Goal: Transaction & Acquisition: Purchase product/service

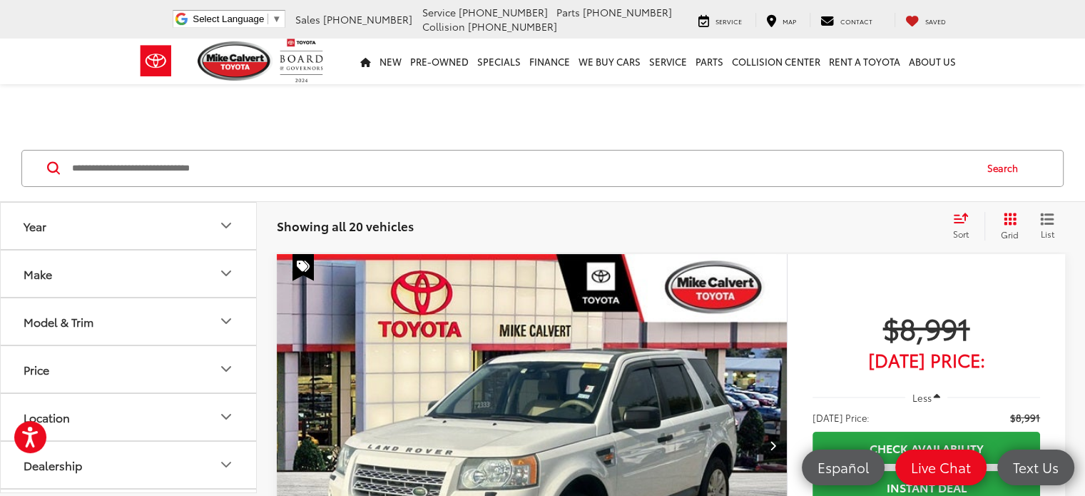
click at [960, 228] on span "Sort" at bounding box center [961, 234] width 16 height 12
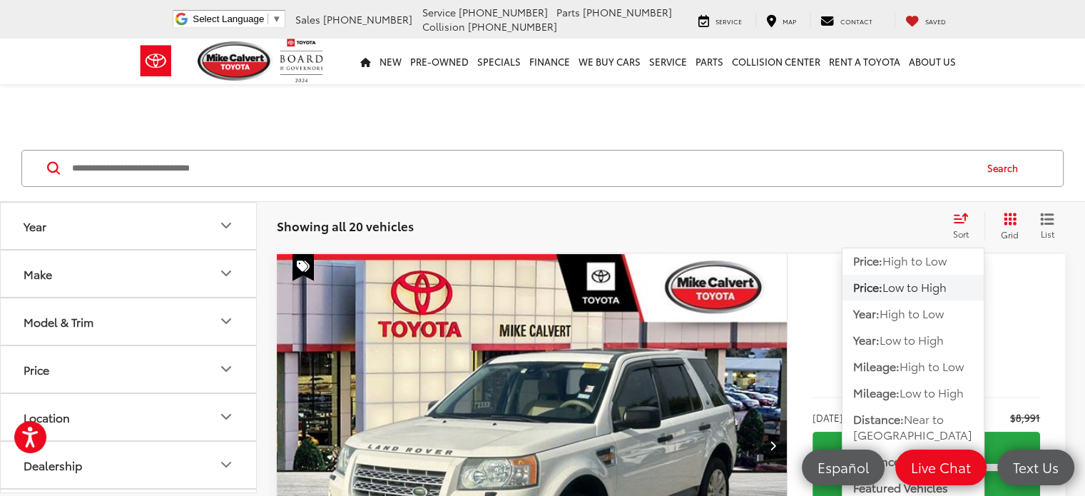
click at [905, 292] on span "Low to High" at bounding box center [915, 286] width 64 height 16
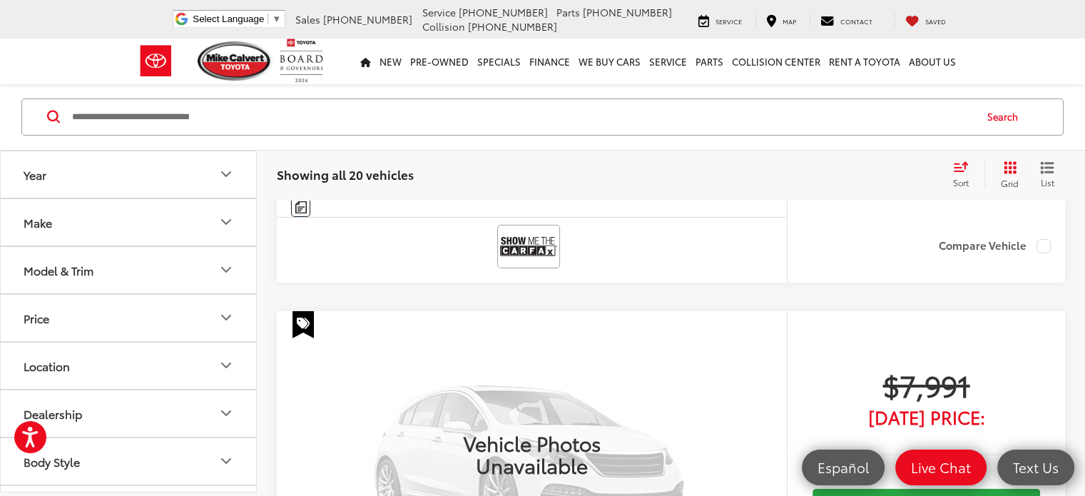
scroll to position [5637, 0]
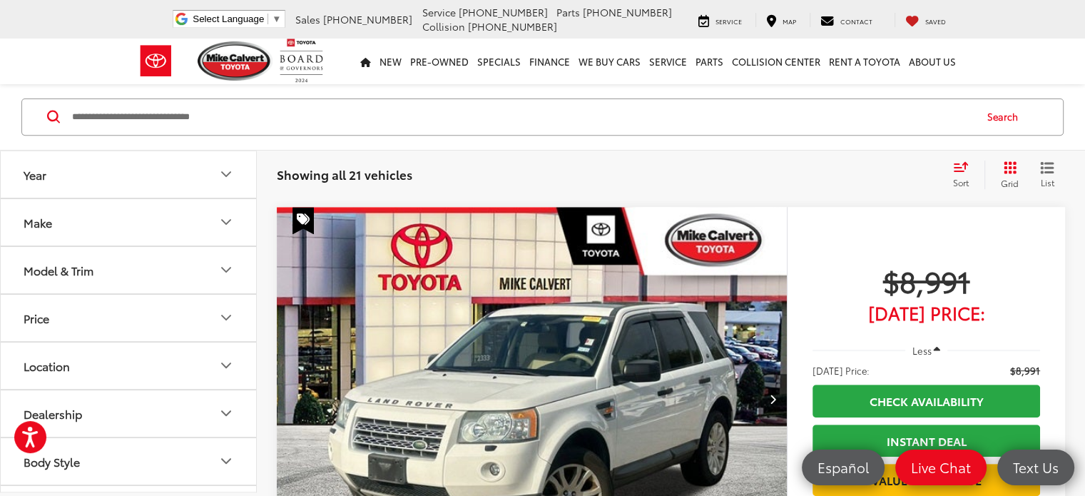
scroll to position [571, 0]
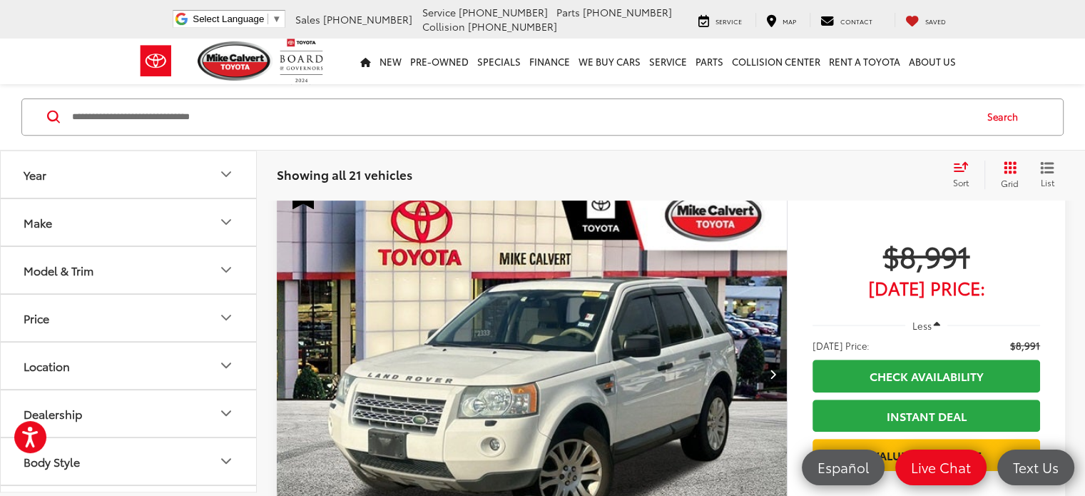
click at [769, 369] on icon "Next image" at bounding box center [772, 374] width 6 height 10
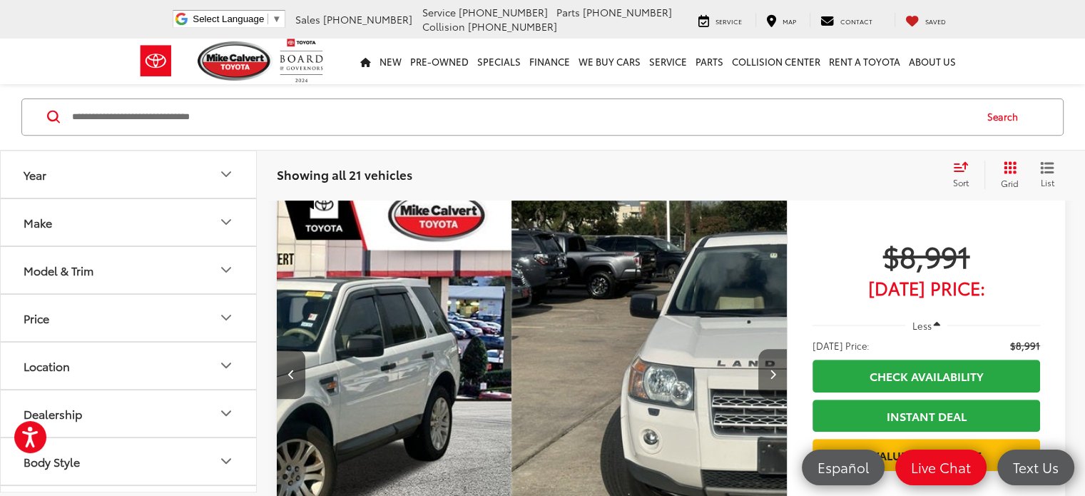
click at [769, 369] on icon "Next image" at bounding box center [772, 374] width 6 height 10
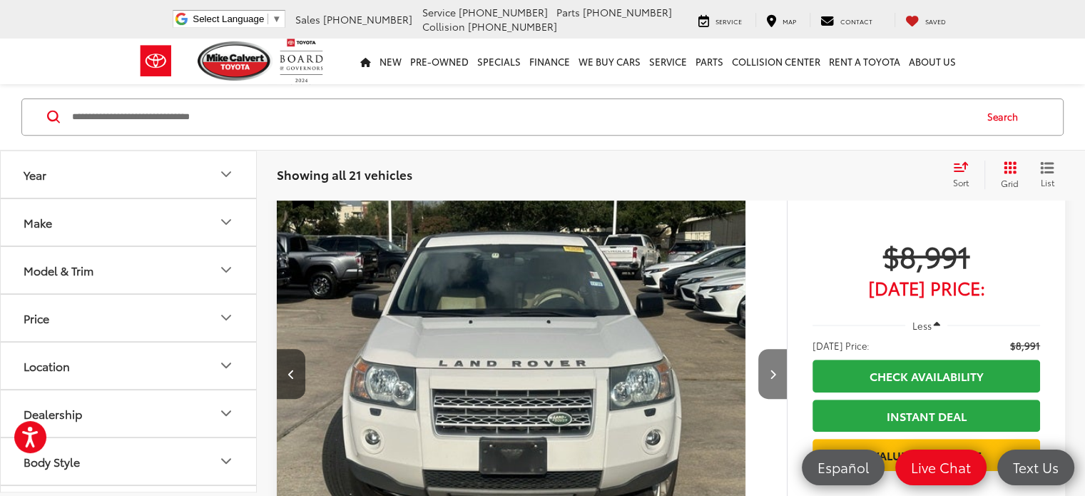
click at [769, 369] on icon "Next image" at bounding box center [772, 374] width 6 height 10
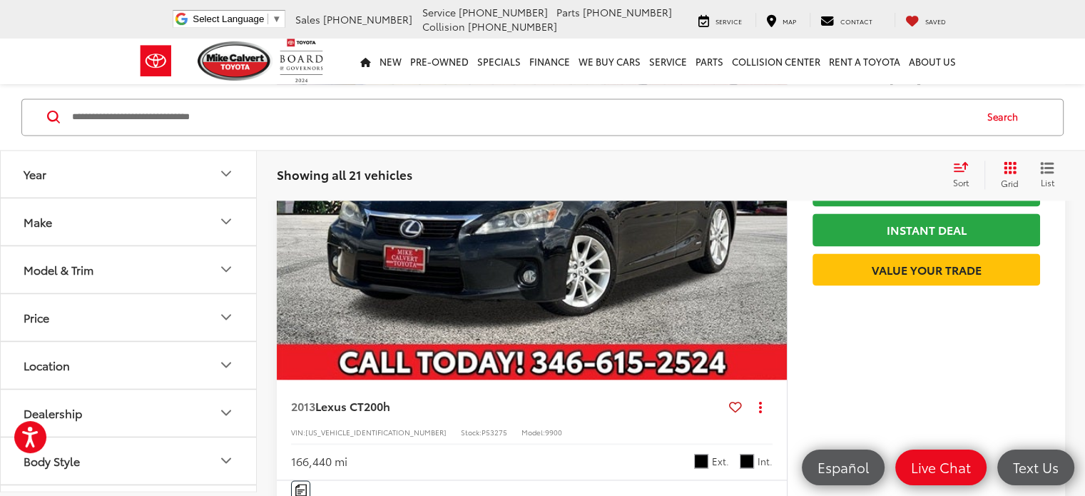
scroll to position [1927, 0]
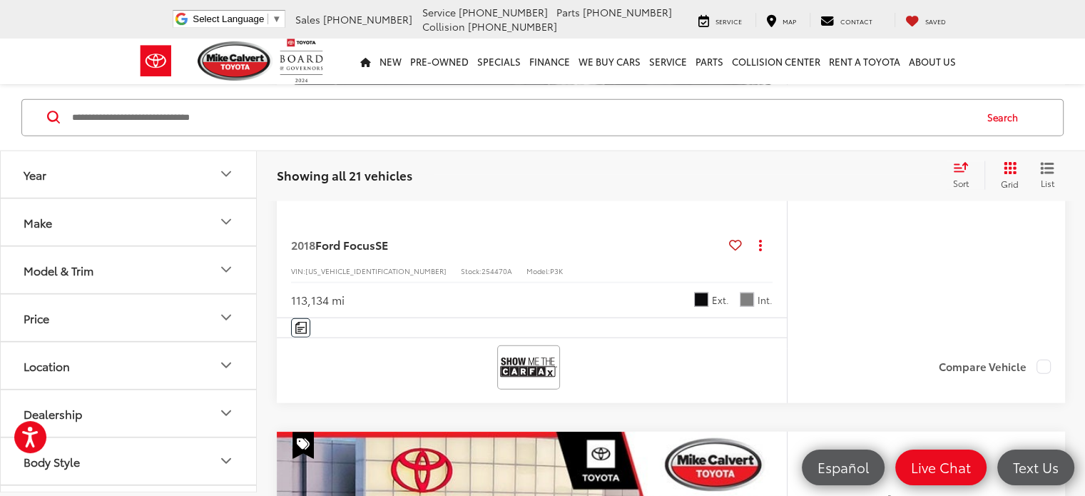
scroll to position [3282, 0]
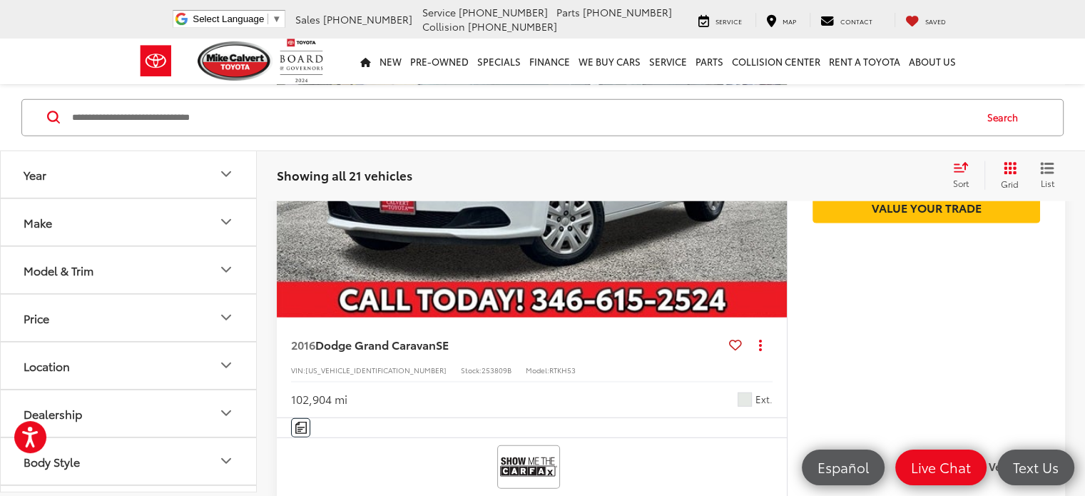
scroll to position [3710, 0]
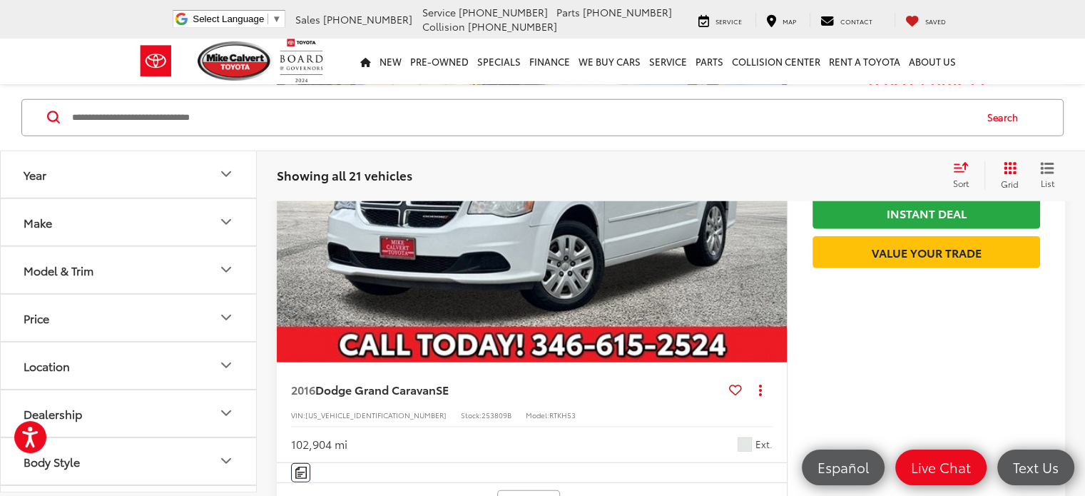
scroll to position [3782, 0]
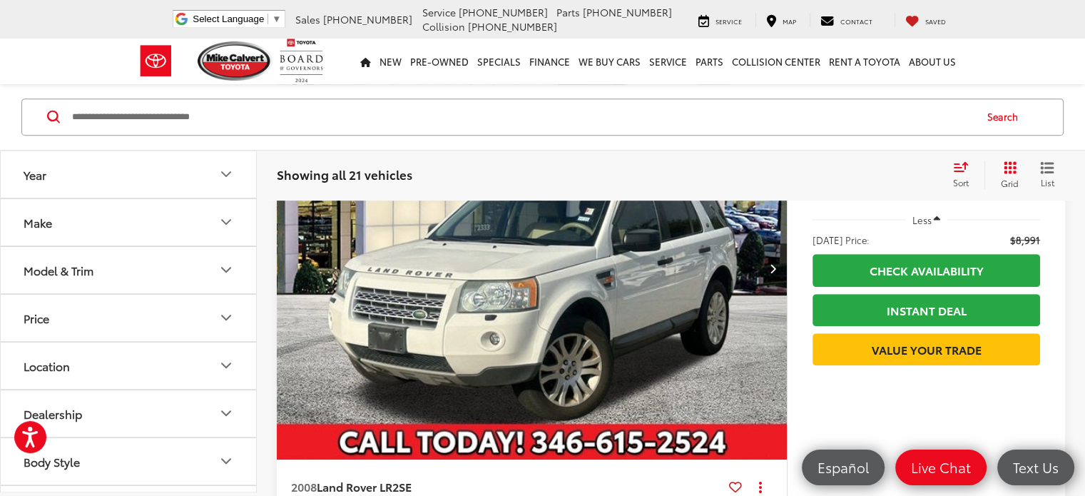
scroll to position [642, 0]
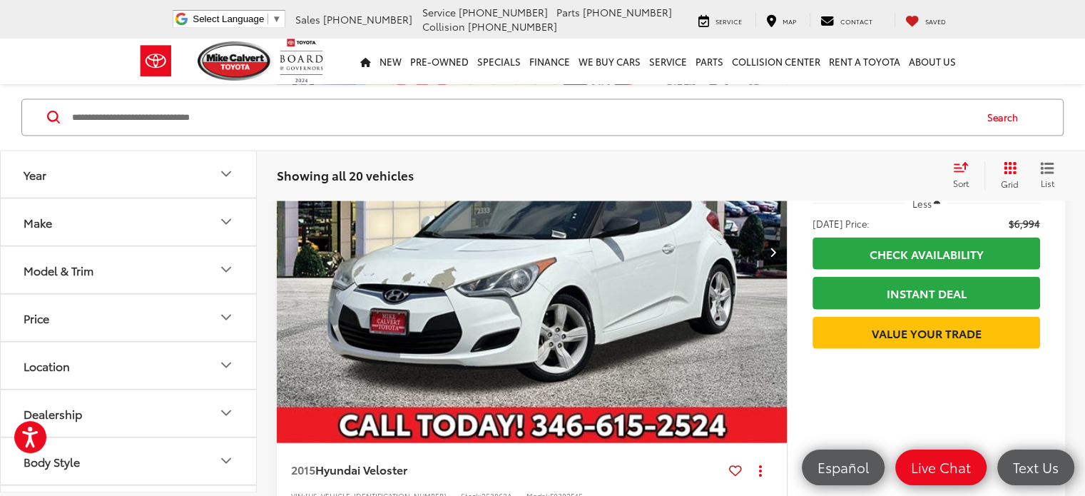
scroll to position [3334, 0]
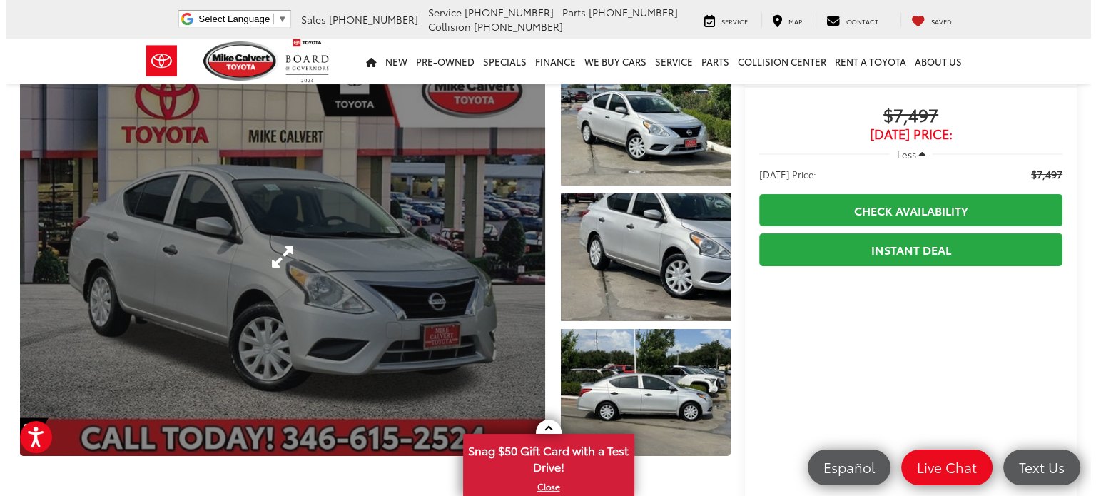
scroll to position [71, 0]
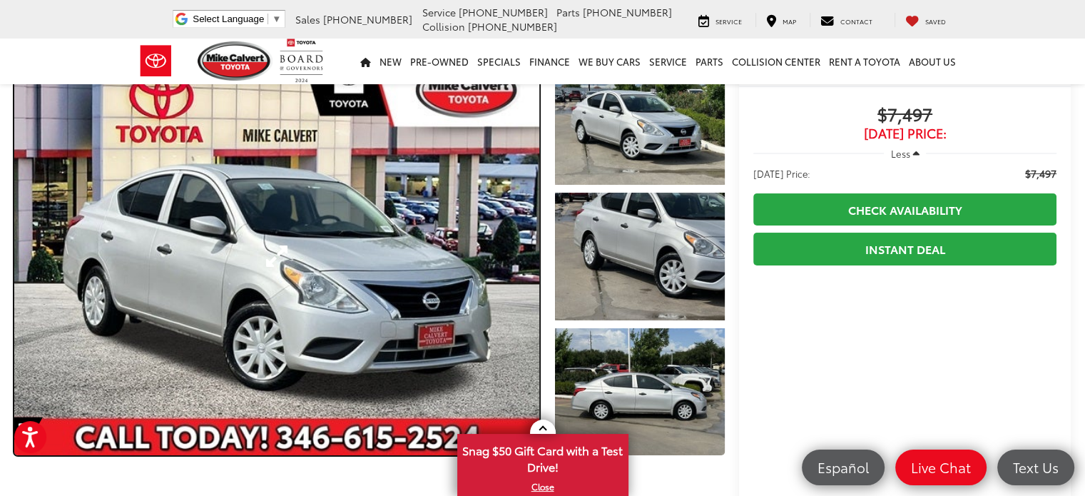
click at [263, 254] on link "Expand Photo 0" at bounding box center [276, 256] width 525 height 398
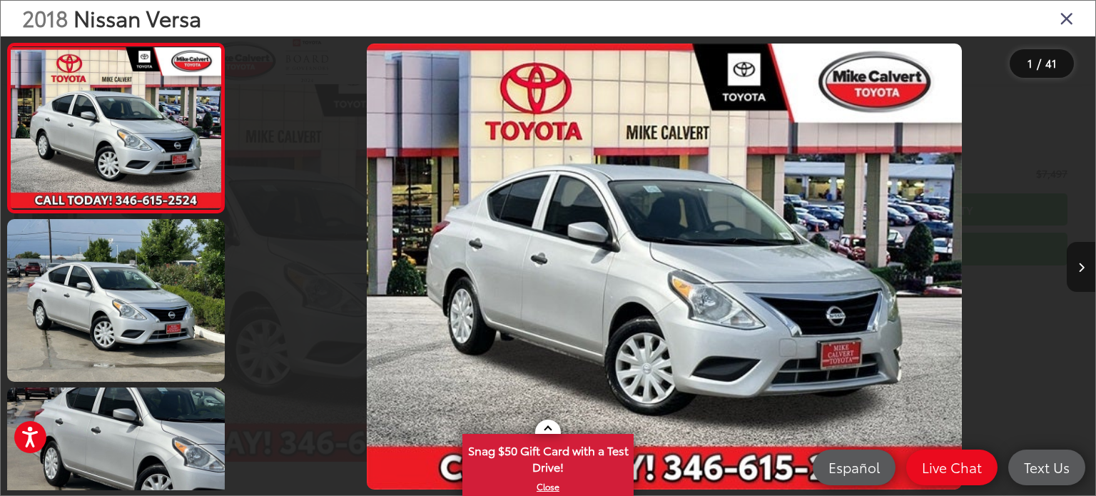
click at [1079, 268] on icon "Next image" at bounding box center [1081, 268] width 6 height 10
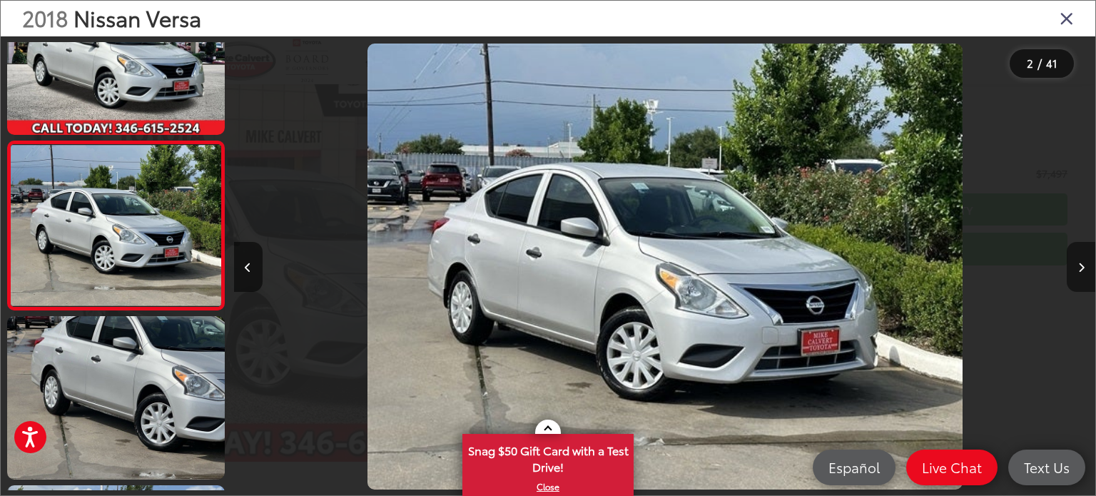
click at [1079, 268] on icon "Next image" at bounding box center [1081, 268] width 6 height 10
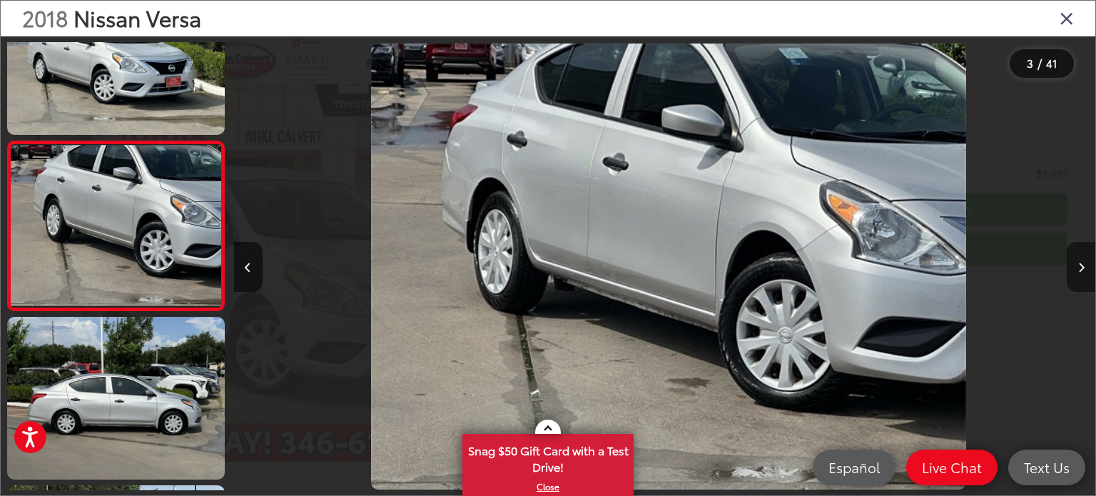
scroll to position [0, 1723]
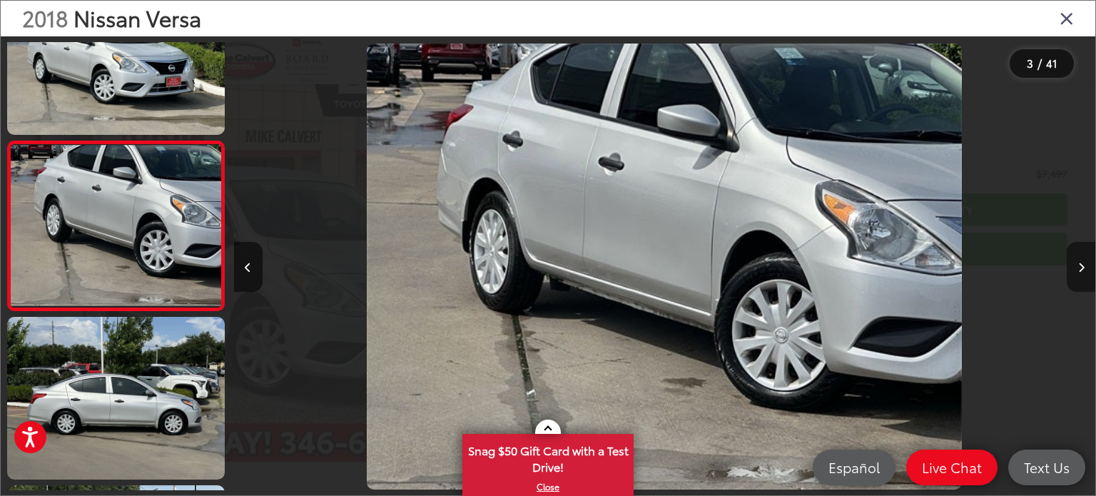
click at [1079, 268] on icon "Next image" at bounding box center [1081, 268] width 6 height 10
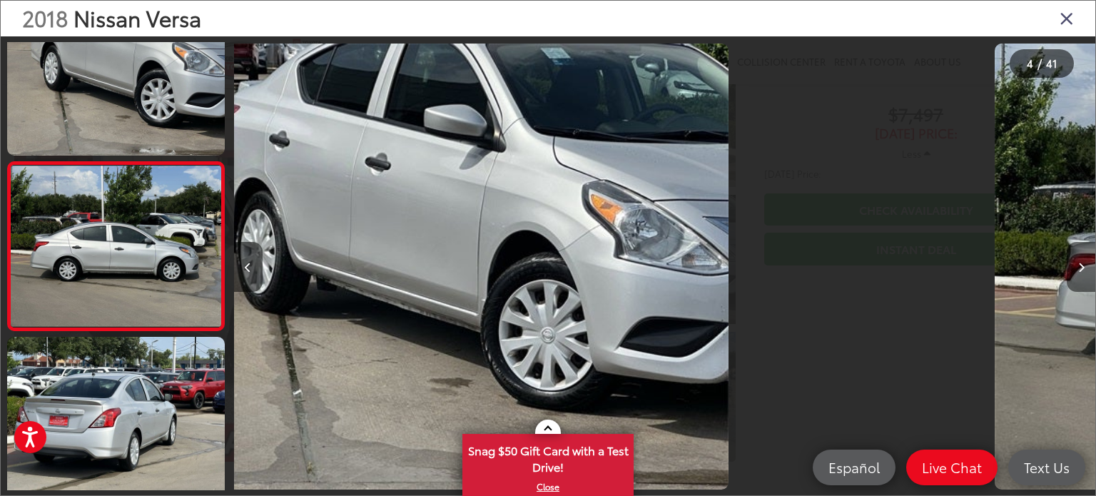
scroll to position [409, 0]
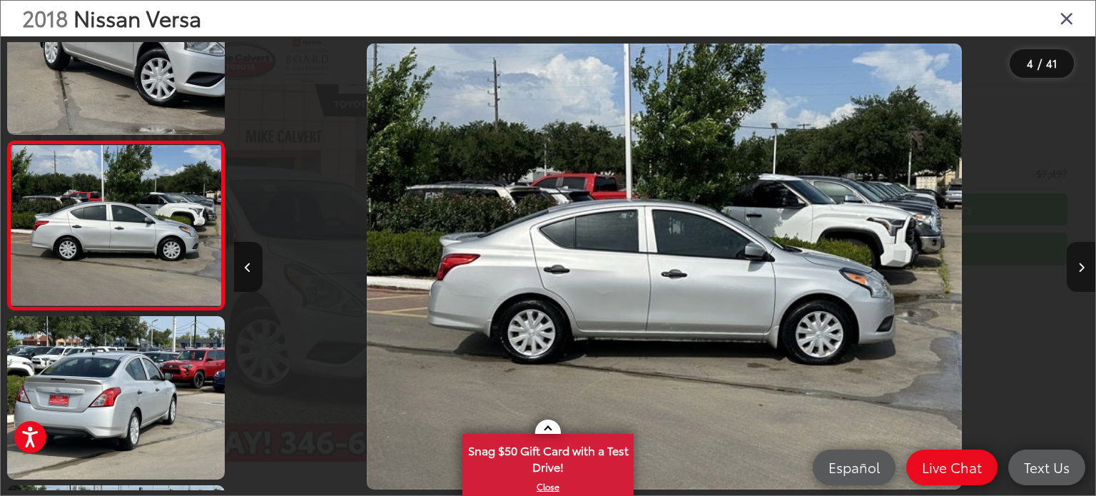
click at [1079, 270] on icon "Next image" at bounding box center [1081, 268] width 6 height 10
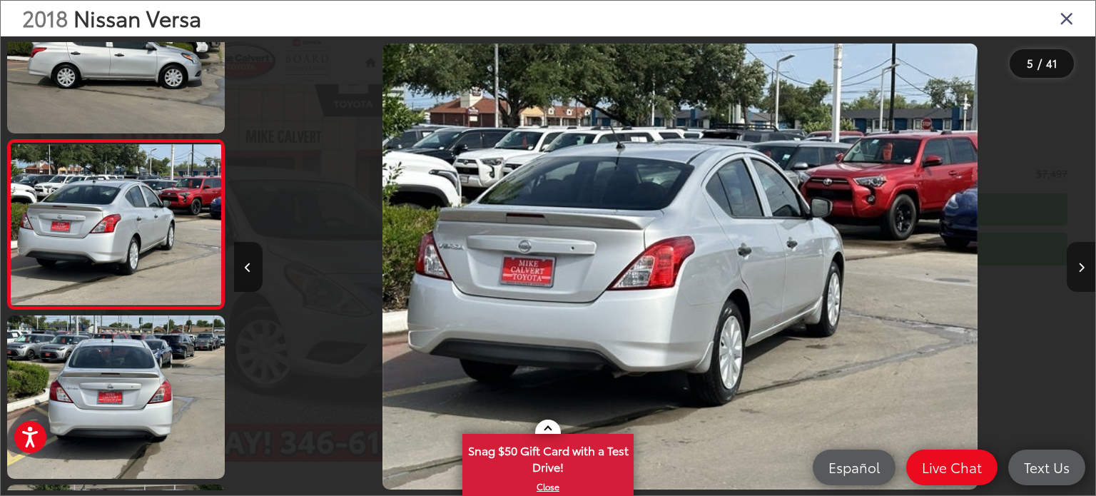
scroll to position [0, 3446]
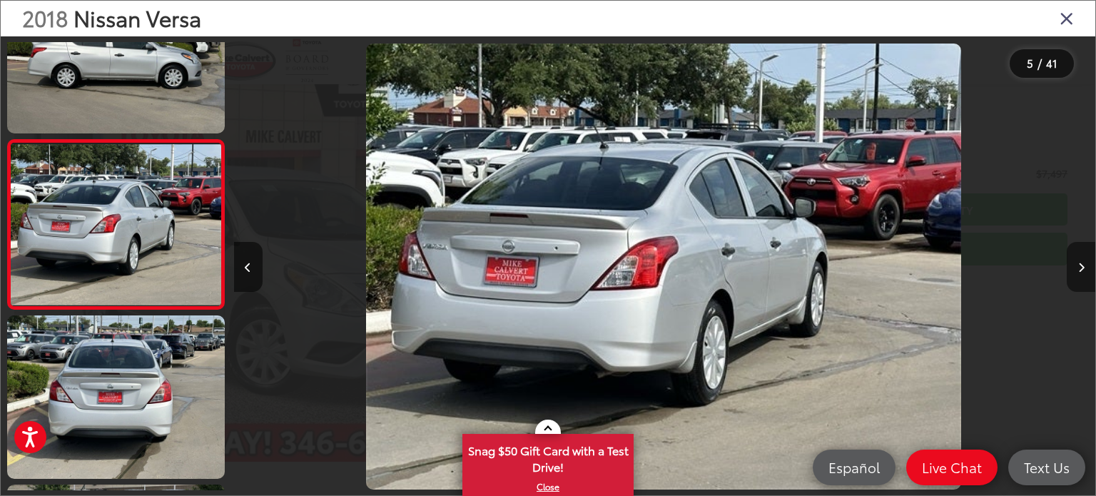
click at [1079, 270] on icon "Next image" at bounding box center [1081, 268] width 6 height 10
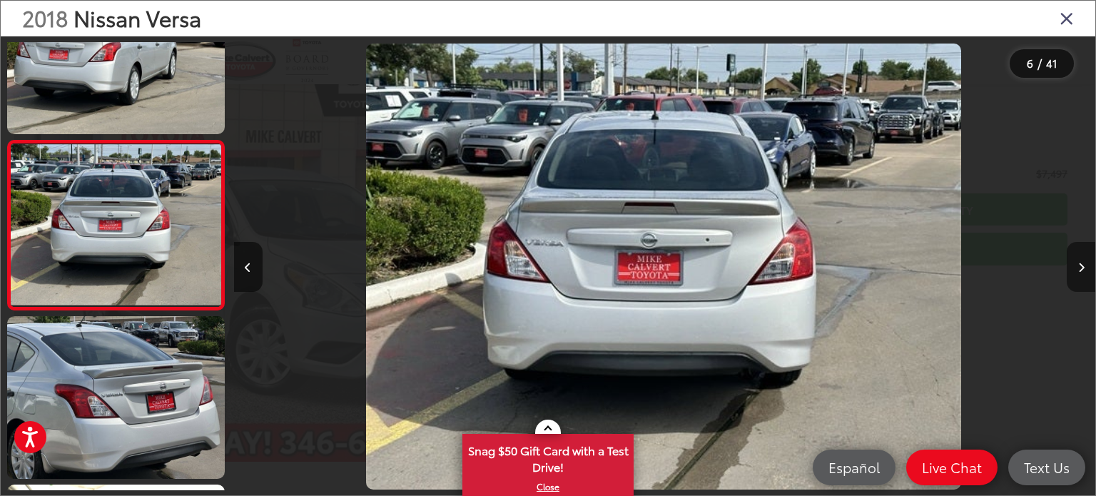
click at [1079, 270] on icon "Next image" at bounding box center [1081, 268] width 6 height 10
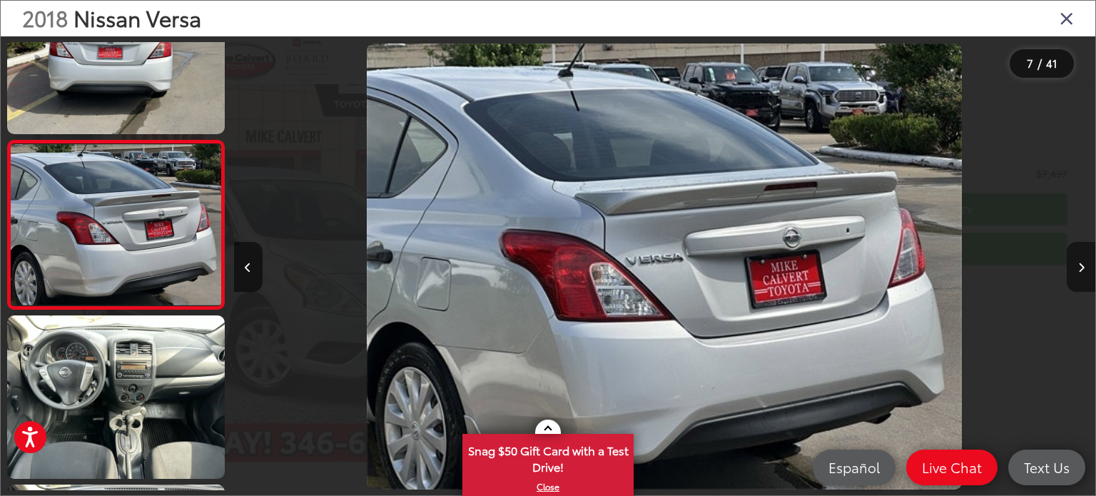
click at [1079, 270] on icon "Next image" at bounding box center [1081, 268] width 6 height 10
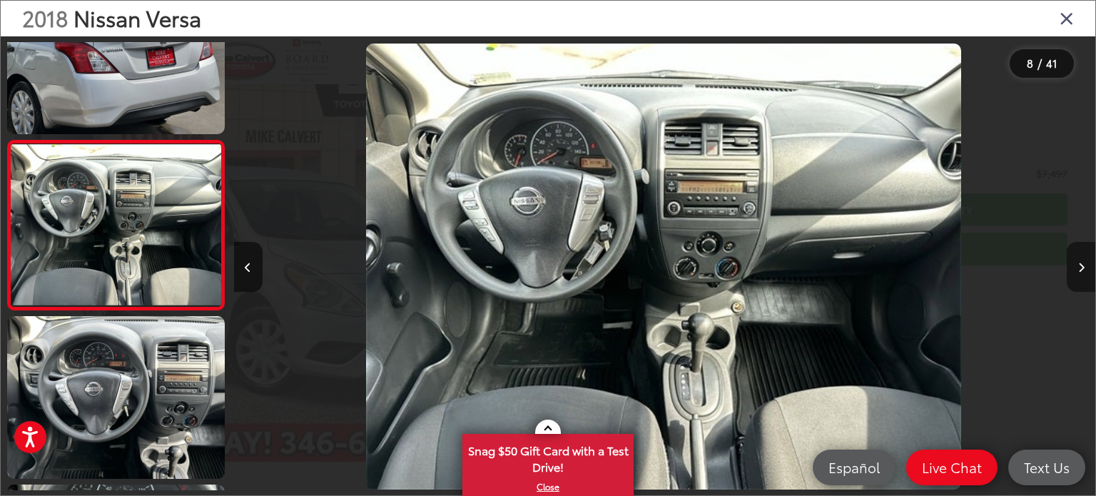
click at [1079, 270] on icon "Next image" at bounding box center [1081, 268] width 6 height 10
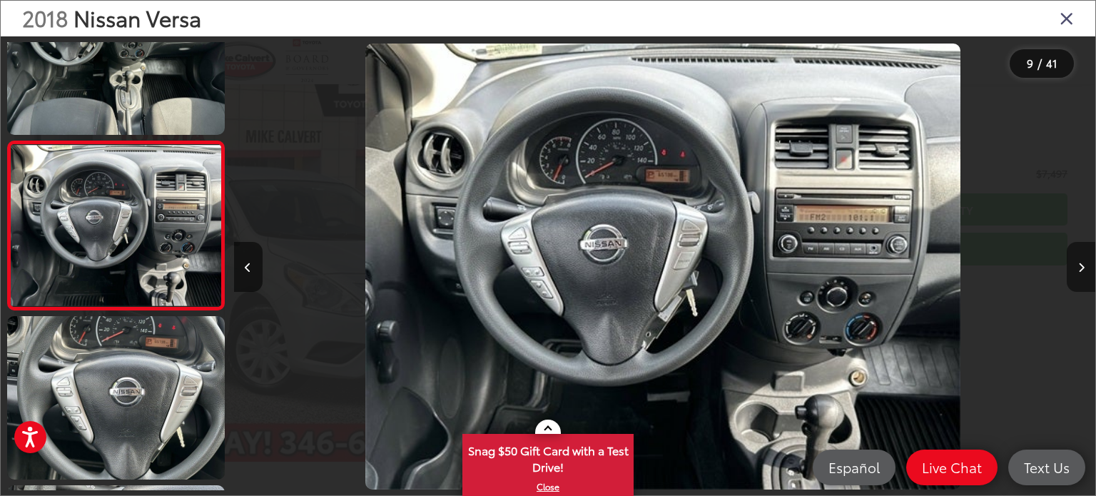
click at [1079, 270] on icon "Next image" at bounding box center [1081, 268] width 6 height 10
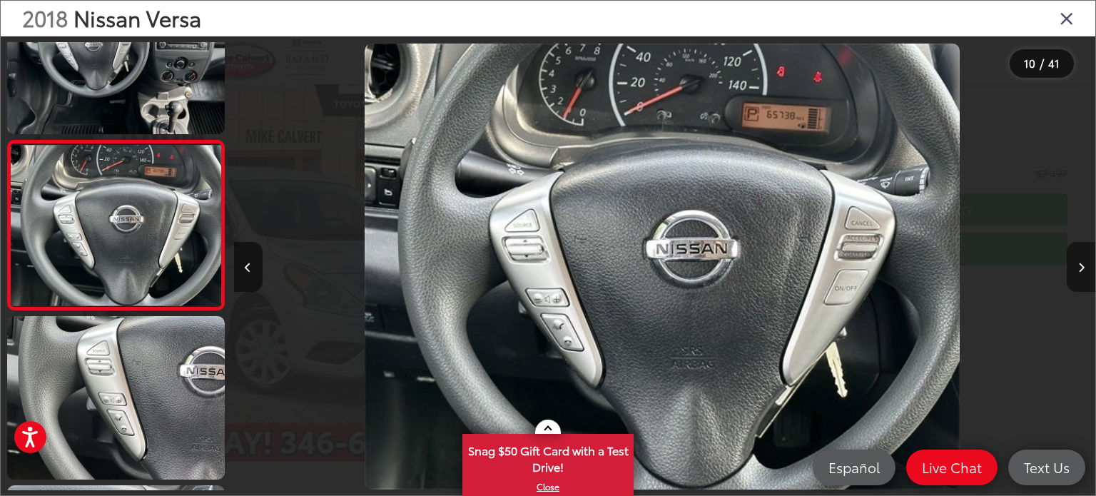
click at [1069, 265] on button "Next image" at bounding box center [1081, 267] width 29 height 50
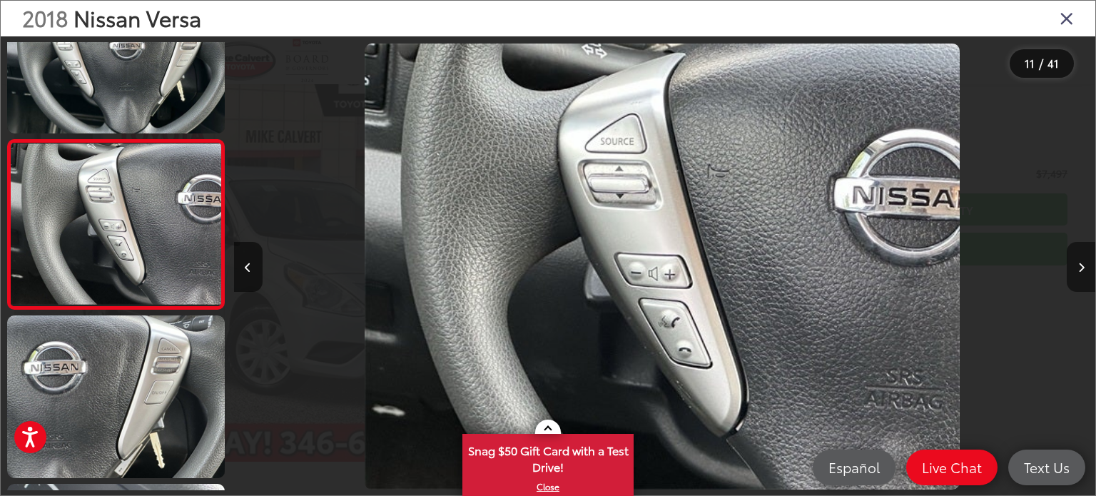
click at [1068, 265] on button "Next image" at bounding box center [1081, 267] width 29 height 50
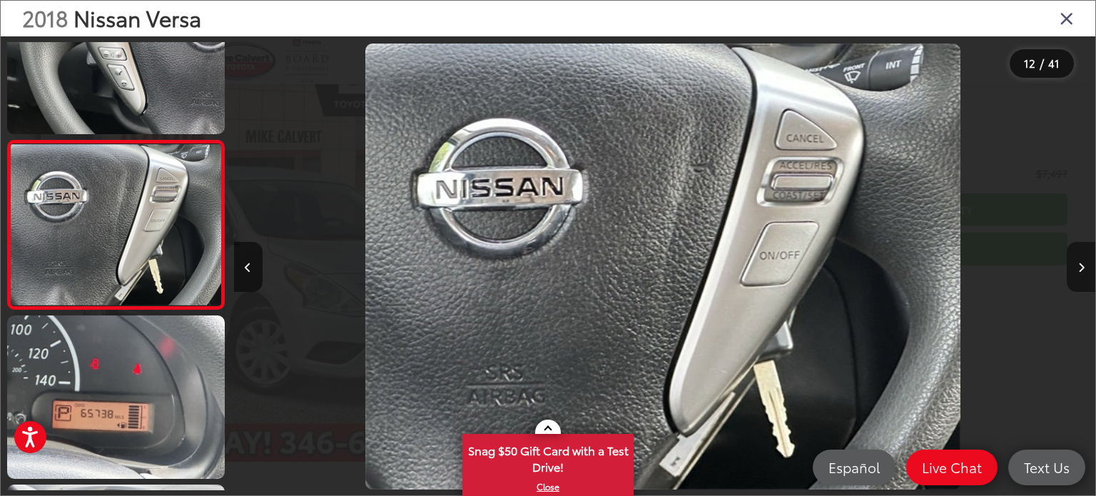
click at [1068, 265] on button "Next image" at bounding box center [1081, 267] width 29 height 50
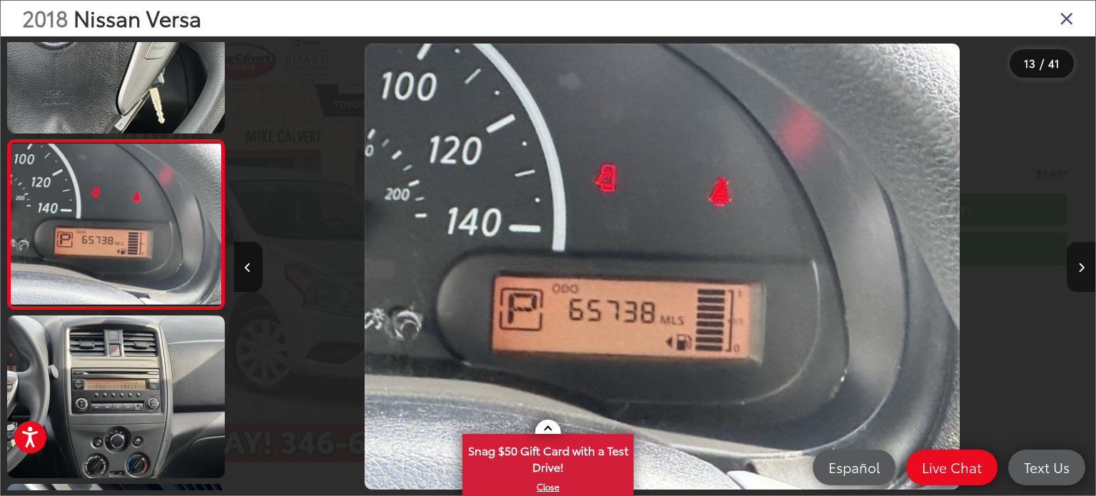
click at [1068, 265] on button "Next image" at bounding box center [1081, 267] width 29 height 50
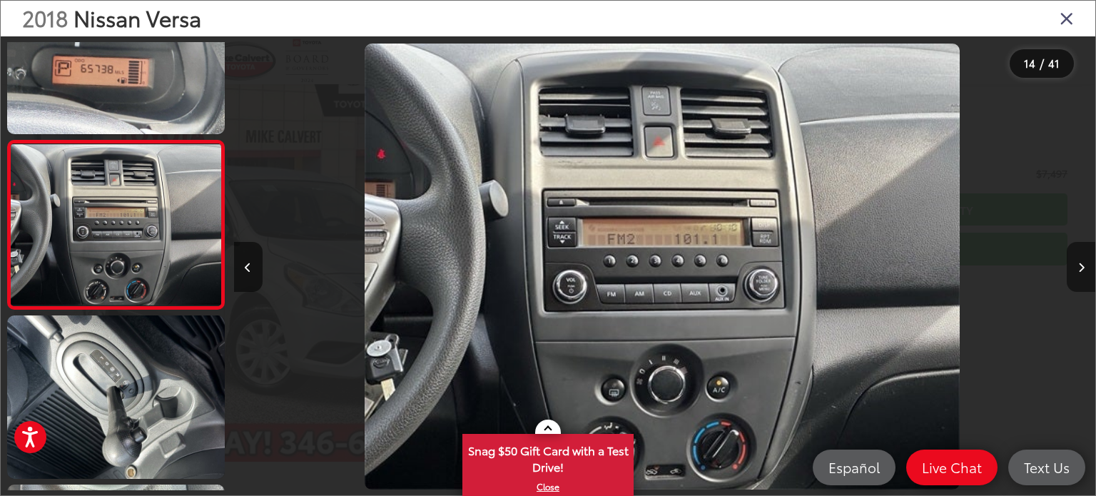
click at [1068, 265] on button "Next image" at bounding box center [1081, 267] width 29 height 50
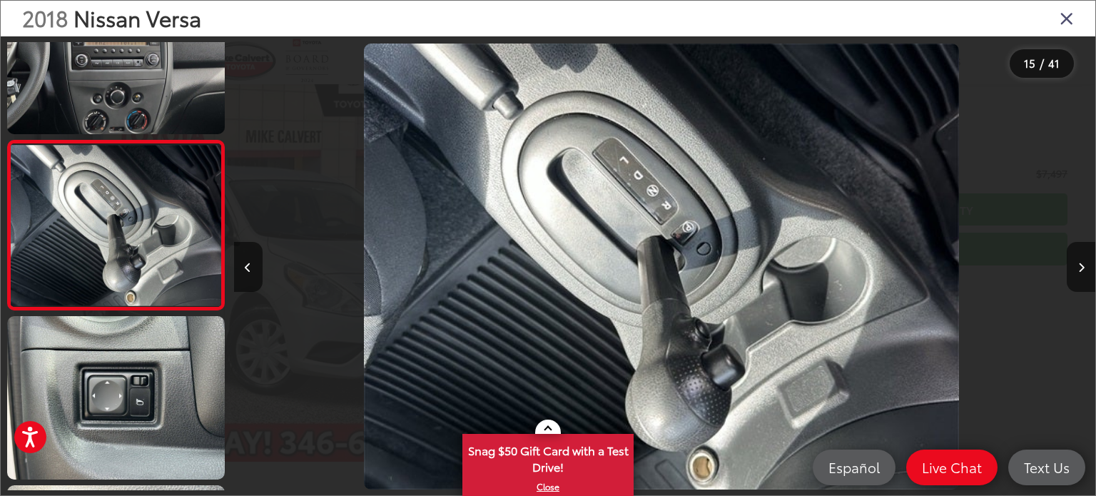
click at [1065, 264] on div at bounding box center [987, 266] width 215 height 460
click at [1072, 18] on icon "Close gallery" at bounding box center [1067, 18] width 14 height 19
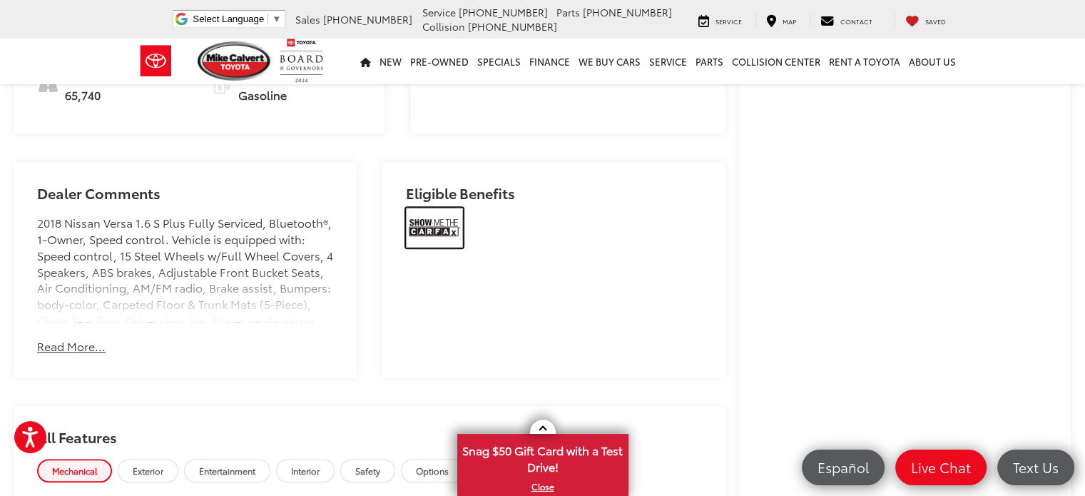
click at [425, 210] on img at bounding box center [434, 228] width 57 height 40
